Goal: Information Seeking & Learning: Find specific fact

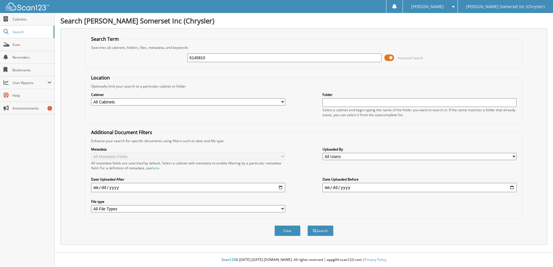
type input "6145810"
click at [307, 225] on button "Search" at bounding box center [320, 230] width 26 height 11
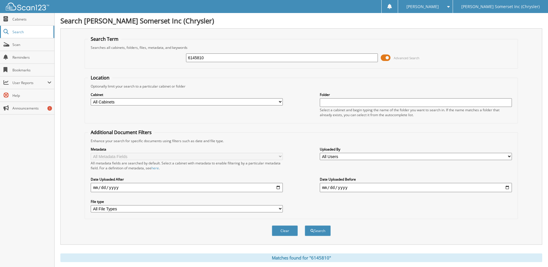
click at [27, 33] on span "Search" at bounding box center [31, 31] width 38 height 5
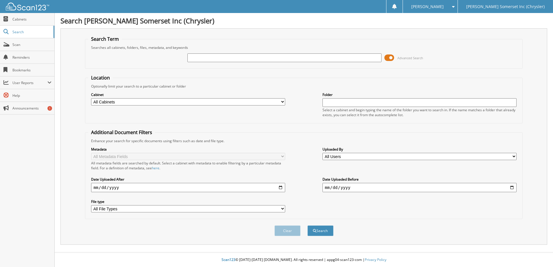
drag, startPoint x: 199, startPoint y: 56, endPoint x: 201, endPoint y: 59, distance: 3.7
click at [201, 59] on input "text" at bounding box center [284, 57] width 194 height 9
type input "6145810"
click at [307, 225] on button "Search" at bounding box center [320, 230] width 26 height 11
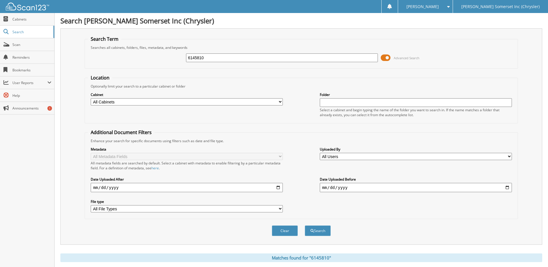
click at [390, 60] on span at bounding box center [386, 57] width 10 height 9
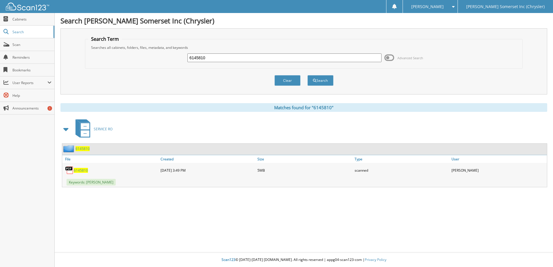
click at [76, 170] on span "6145810" at bounding box center [81, 170] width 14 height 5
click at [65, 169] on img at bounding box center [69, 170] width 9 height 9
click at [72, 171] on img at bounding box center [69, 170] width 9 height 9
click at [77, 170] on span "6145810" at bounding box center [81, 170] width 14 height 5
